Goal: Find specific page/section: Find specific page/section

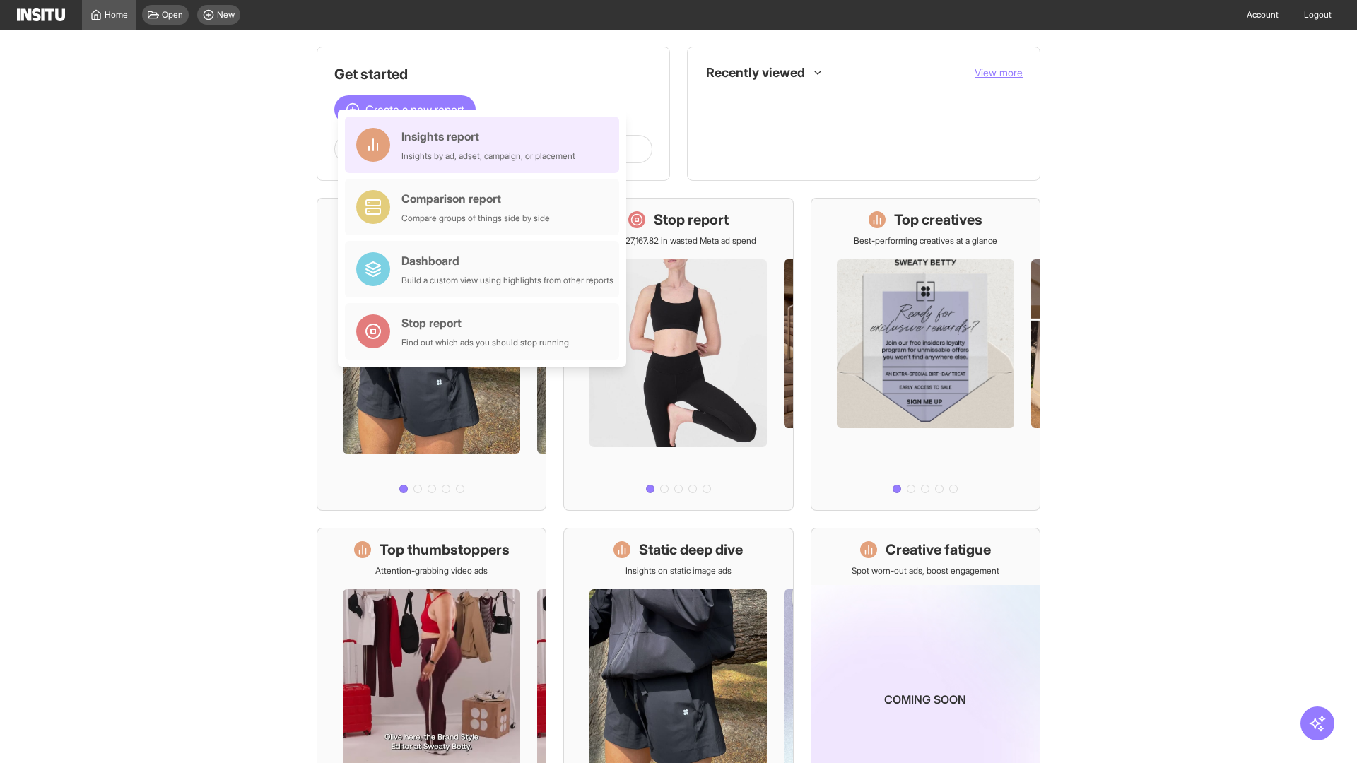
click at [486, 145] on div "Insights report Insights by ad, adset, campaign, or placement" at bounding box center [488, 145] width 174 height 34
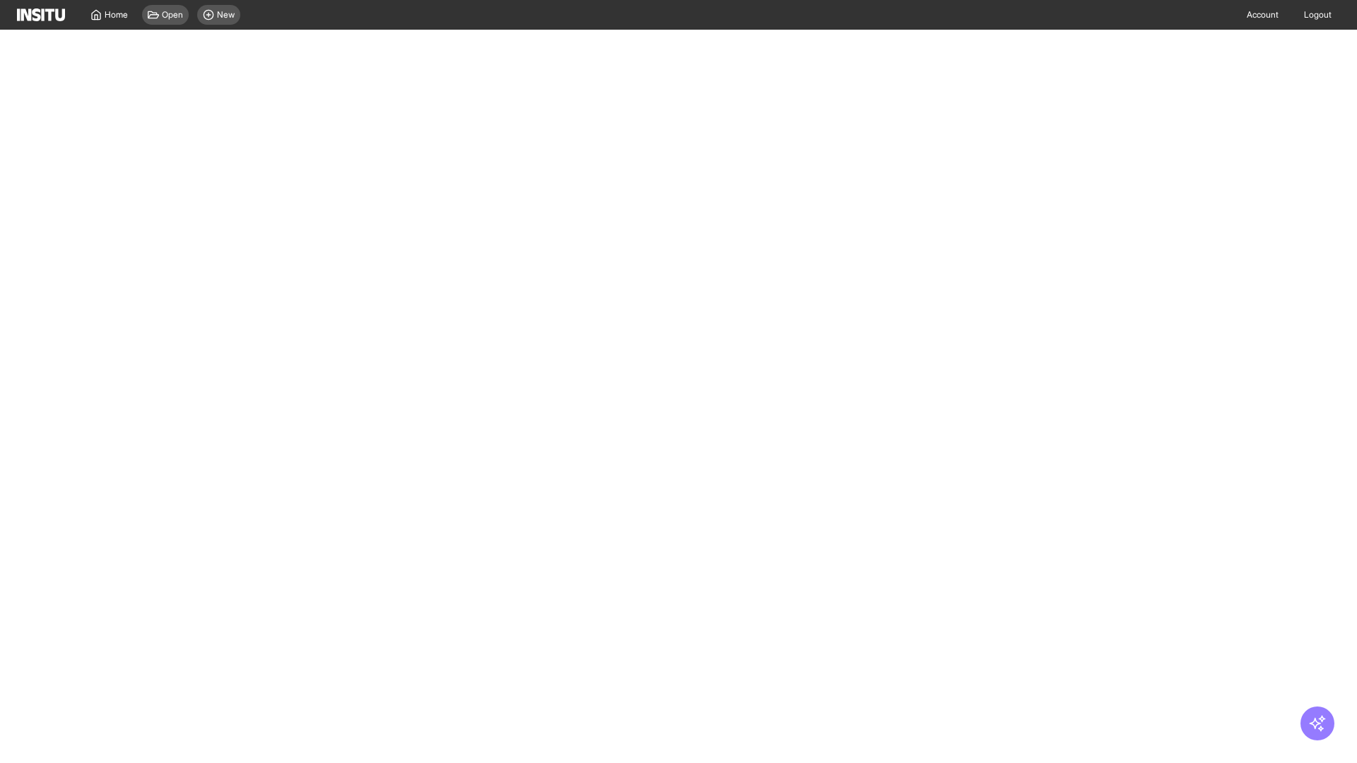
select select "**"
